Goal: Find specific page/section: Find specific page/section

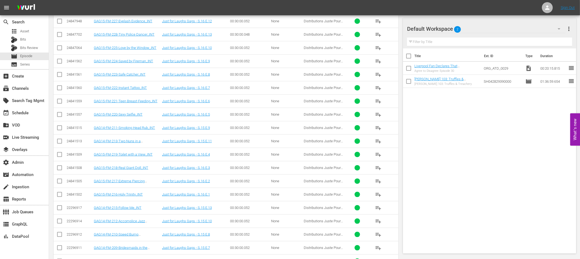
scroll to position [25490, 0]
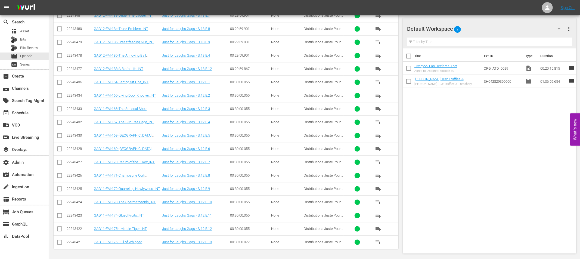
click at [59, 241] on input "checkbox" at bounding box center [59, 243] width 7 height 7
checkbox input "true"
click at [59, 230] on input "checkbox" at bounding box center [59, 230] width 7 height 7
checkbox input "true"
click at [86, 244] on div "22243421" at bounding box center [80, 242] width 26 height 4
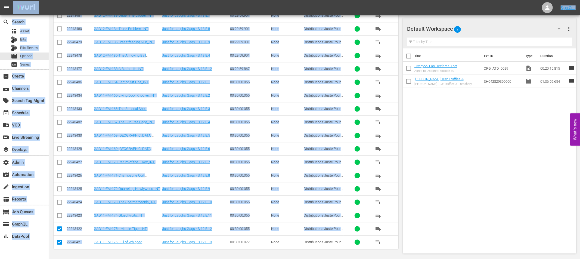
scroll to position [25462, 0]
drag, startPoint x: 86, startPoint y: 243, endPoint x: 94, endPoint y: 26, distance: 216.9
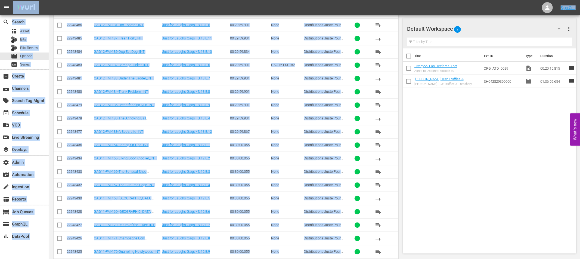
scroll to position [23294, 0]
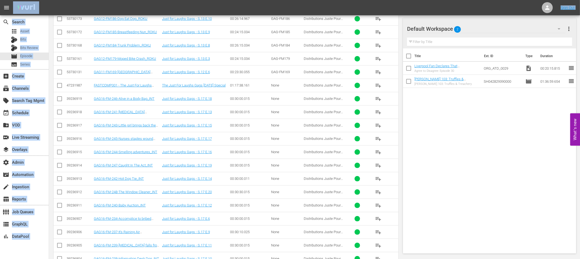
scroll to position [24582, 0]
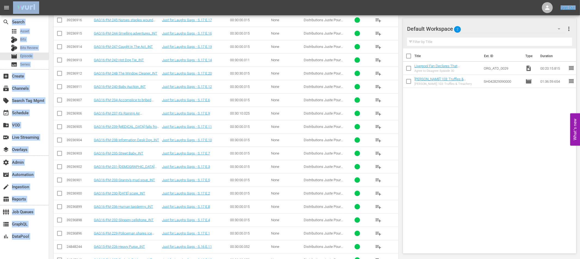
drag, startPoint x: 66, startPoint y: 145, endPoint x: 381, endPoint y: 282, distance: 343.1
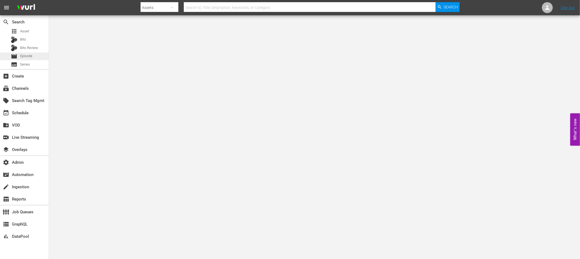
click at [28, 55] on span "Episode" at bounding box center [26, 55] width 12 height 5
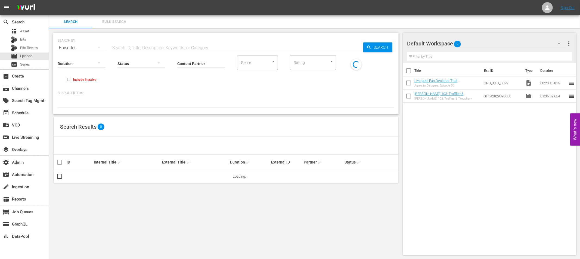
click at [192, 49] on input "text" at bounding box center [237, 47] width 252 height 13
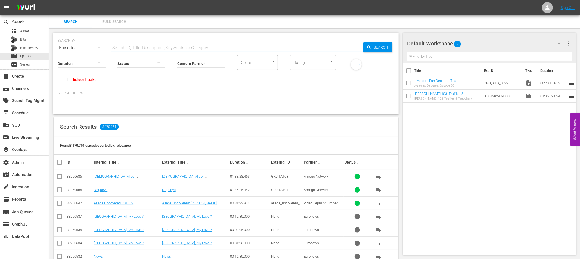
paste input "53792849"
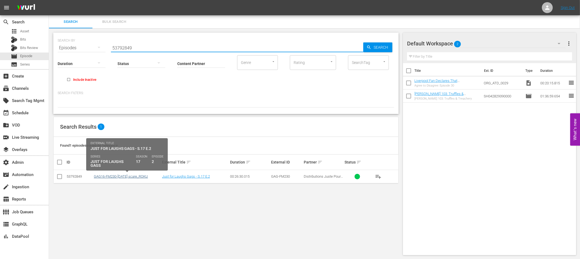
type input "53792849"
click at [139, 176] on link "GAG16-FM230-[DATE] scare_ROKU" at bounding box center [121, 176] width 54 height 4
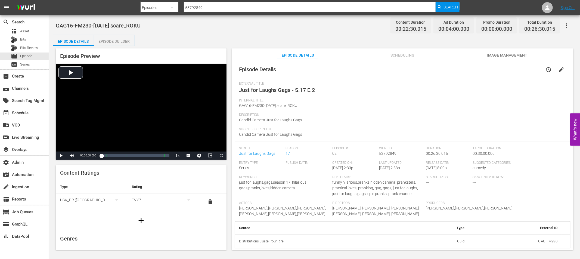
scroll to position [7, 0]
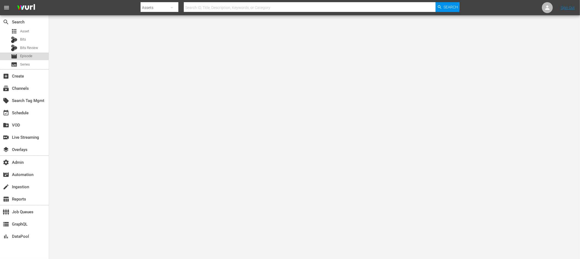
click at [26, 56] on span "Episode" at bounding box center [26, 55] width 12 height 5
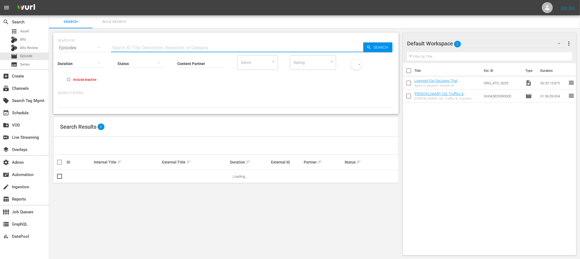
drag, startPoint x: 132, startPoint y: 46, endPoint x: 135, endPoint y: 47, distance: 3.1
click at [132, 46] on input "text" at bounding box center [237, 47] width 252 height 13
paste input "53792847"
type input "53792847"
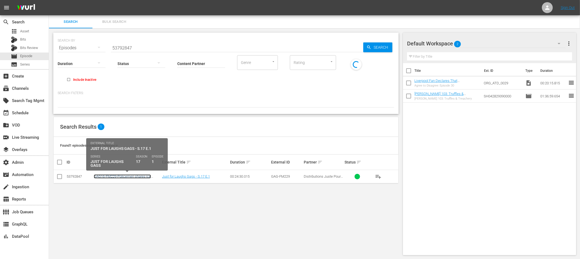
click at [128, 176] on link "GAG16-FM229-Policemen shares ice cream_ROKU" at bounding box center [122, 178] width 57 height 8
